Goal: Contribute content

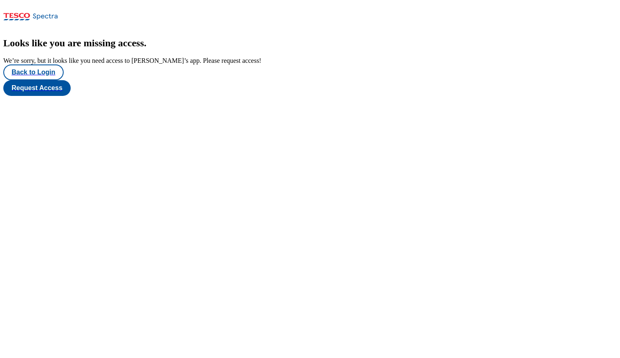
scroll to position [8, 0]
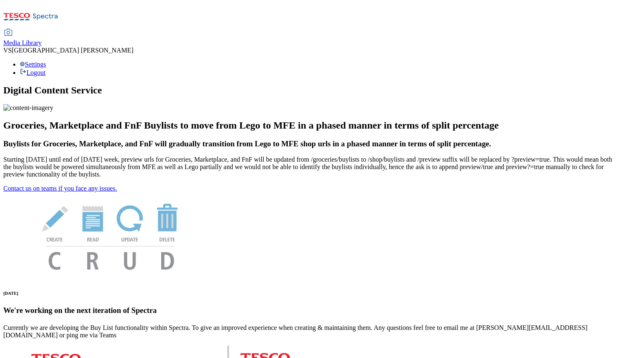
click at [42, 39] on span "Media Library" at bounding box center [22, 42] width 38 height 7
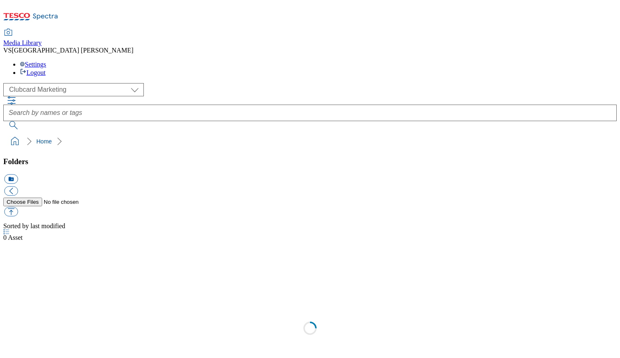
scroll to position [1, 0]
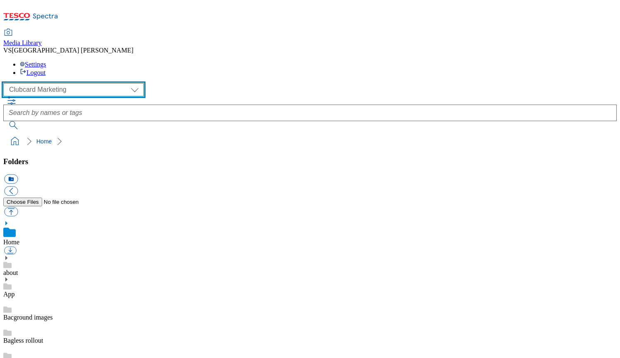
select select "flare-ghs-mktg"
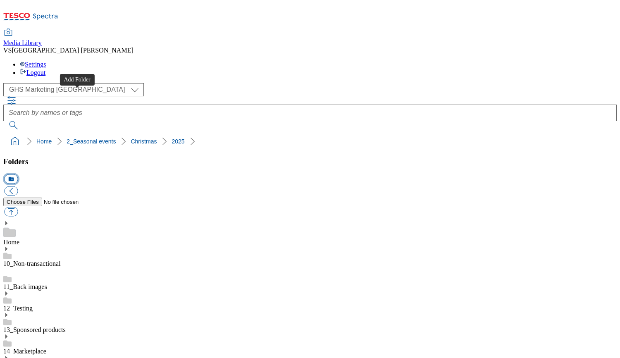
click at [18, 174] on button "icon_new_folder" at bounding box center [11, 179] width 14 height 10
paste input "2532-WF-504043-FFTO Buylist"
type input "2532-WF-504043-FFTO Buylist"
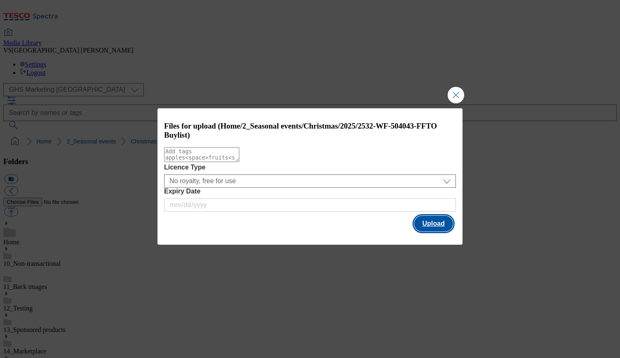
click at [444, 223] on button "Upload" at bounding box center [433, 224] width 39 height 16
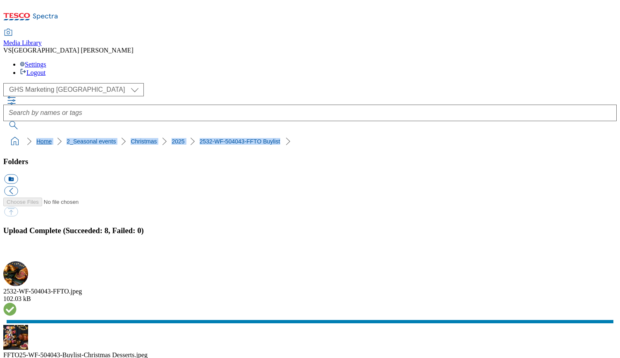
drag, startPoint x: 272, startPoint y: 79, endPoint x: 6, endPoint y: 74, distance: 265.7
click at [8, 133] on ol "Home 2_Seasonal events Christmas 2025 2532-WF-504043-FFTO Buylist" at bounding box center [312, 141] width 608 height 16
copy ol "Home 2_Seasonal events Christmas 2025 2532-WF-504043-FFTO Buylist"
